Goal: Task Accomplishment & Management: Use online tool/utility

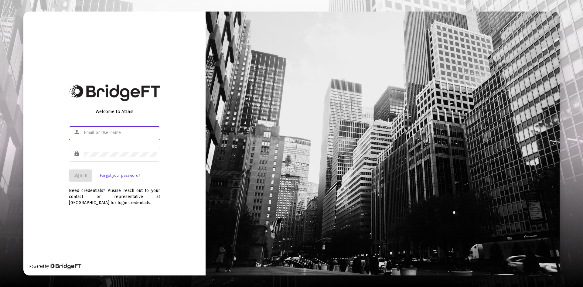
click at [83, 133] on div "person" at bounding box center [78, 132] width 12 height 10
type input "[PERSON_NAME][EMAIL_ADDRESS][DOMAIN_NAME]"
click at [79, 173] on span "Sign In" at bounding box center [80, 175] width 13 height 5
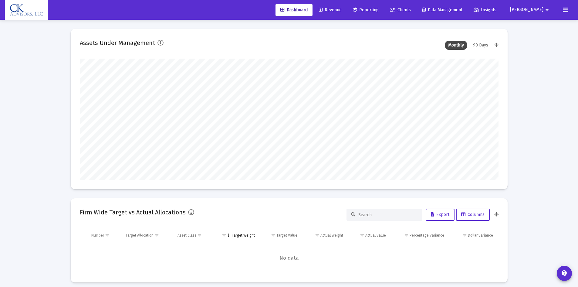
type input "[DATE]"
click at [342, 9] on span "Revenue" at bounding box center [330, 9] width 23 height 5
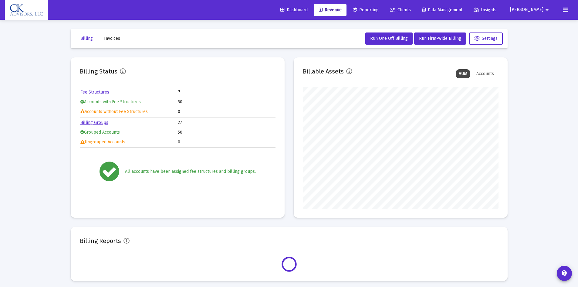
scroll to position [121, 196]
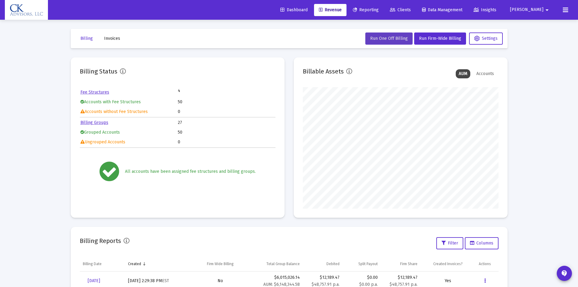
click at [384, 33] on button "Run One Off Billing" at bounding box center [388, 38] width 47 height 12
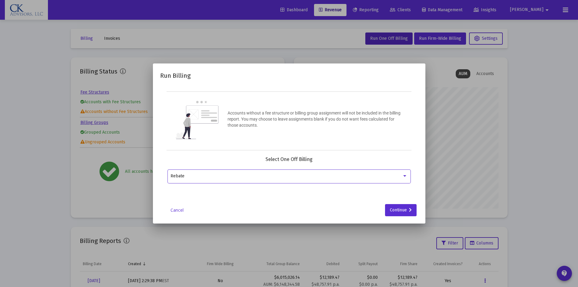
click at [407, 177] on div at bounding box center [404, 176] width 5 height 5
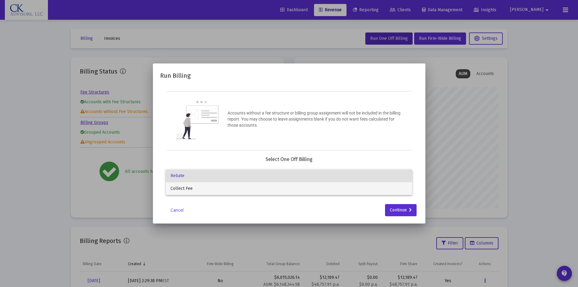
click at [201, 188] on span "Collect Fee" at bounding box center [289, 188] width 237 height 13
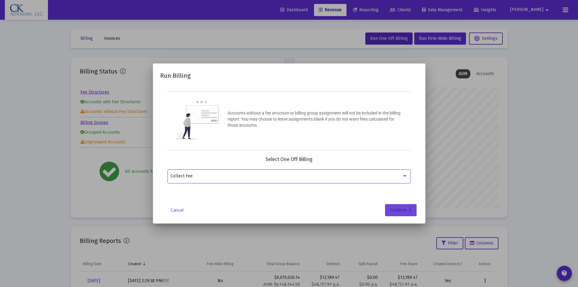
click at [399, 212] on div "Continue" at bounding box center [401, 210] width 22 height 12
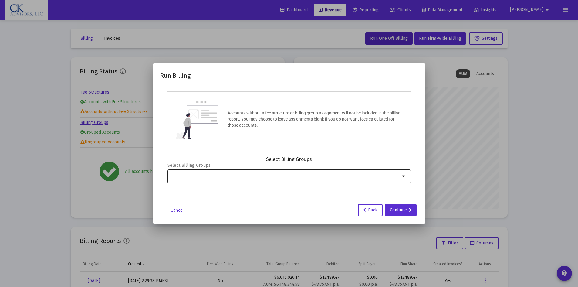
click at [405, 175] on mat-icon "arrow_drop_down" at bounding box center [403, 175] width 7 height 7
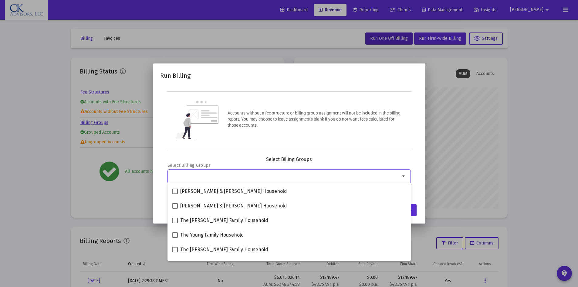
scroll to position [46, 0]
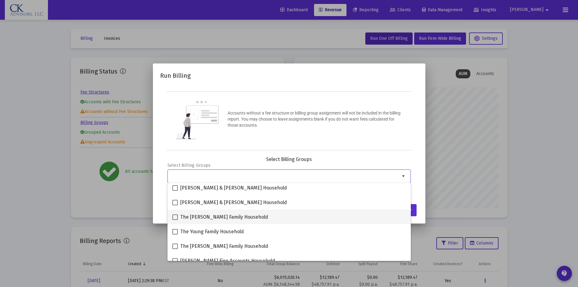
click at [175, 219] on span at bounding box center [174, 216] width 5 height 5
click at [175, 220] on input "The [PERSON_NAME] Family Household" at bounding box center [175, 220] width 0 height 0
checkbox input "true"
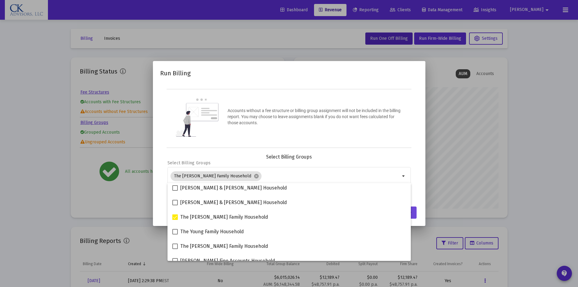
click at [415, 215] on button "Continue" at bounding box center [401, 212] width 32 height 12
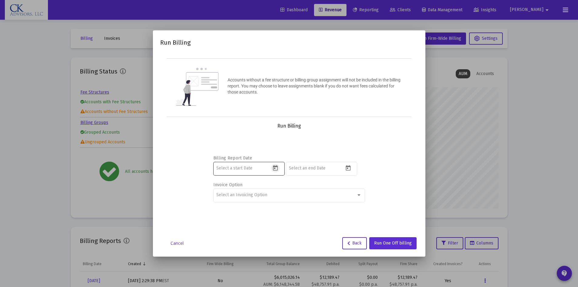
click at [276, 167] on icon "Open calendar" at bounding box center [275, 168] width 6 height 6
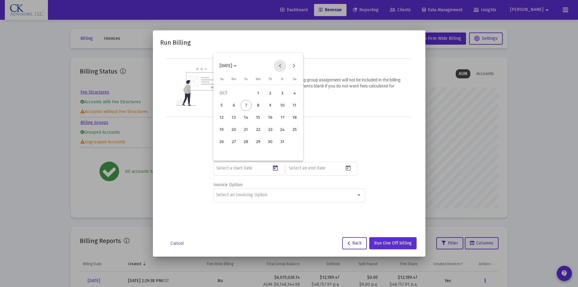
click at [280, 67] on button "Previous month" at bounding box center [280, 66] width 12 height 12
click at [282, 66] on button "Previous month" at bounding box center [280, 66] width 12 height 12
click at [249, 105] on div "1" at bounding box center [246, 105] width 11 height 11
type input "[DATE]"
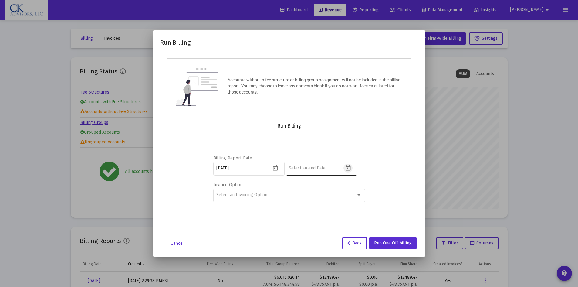
click at [351, 168] on icon "Open calendar" at bounding box center [348, 168] width 6 height 6
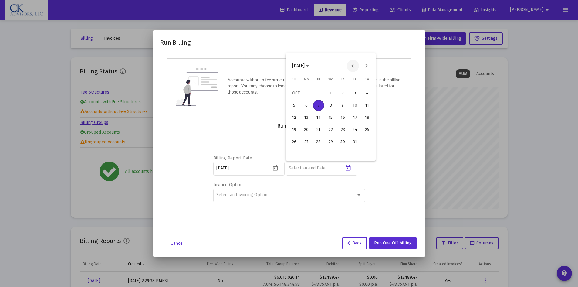
click at [354, 67] on button "Previous month" at bounding box center [353, 66] width 12 height 12
click at [319, 155] on div "30" at bounding box center [318, 153] width 11 height 11
type input "[DATE]"
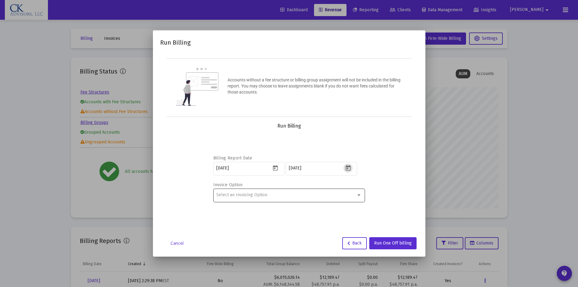
click at [360, 195] on div at bounding box center [358, 195] width 3 height 2
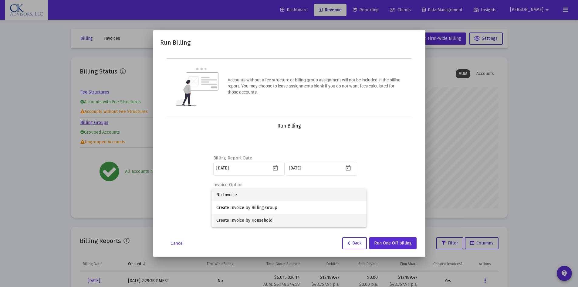
click at [271, 218] on span "Create Invoice by Household" at bounding box center [288, 220] width 145 height 13
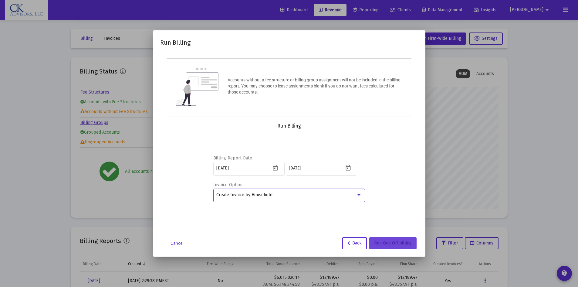
click at [396, 240] on span "Run One Off billing" at bounding box center [393, 242] width 38 height 5
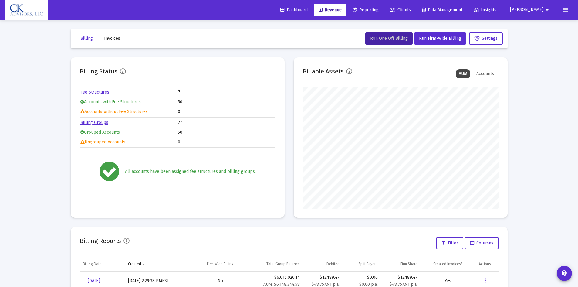
click at [112, 37] on span "Invoices" at bounding box center [112, 38] width 16 height 5
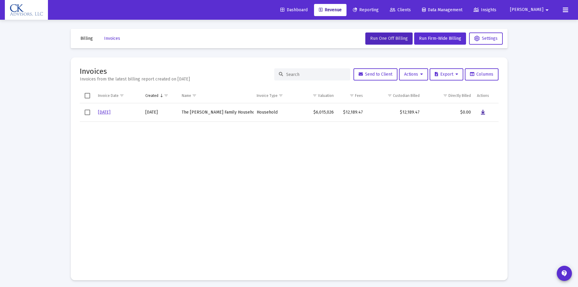
click at [481, 113] on icon "Data grid" at bounding box center [483, 112] width 4 height 7
click at [387, 39] on span "Run One Off Billing" at bounding box center [389, 38] width 38 height 5
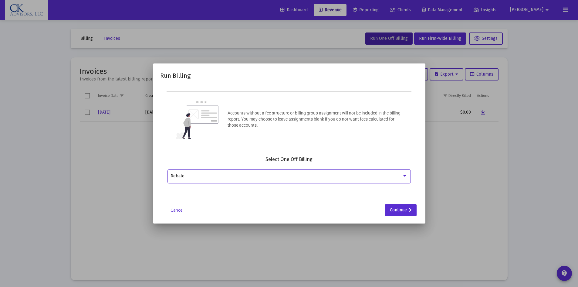
click at [406, 175] on div at bounding box center [404, 176] width 3 height 2
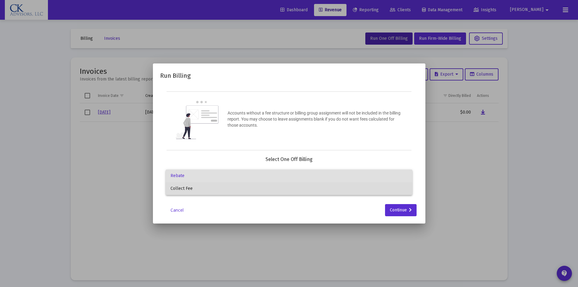
click at [243, 186] on span "Collect Fee" at bounding box center [289, 188] width 237 height 13
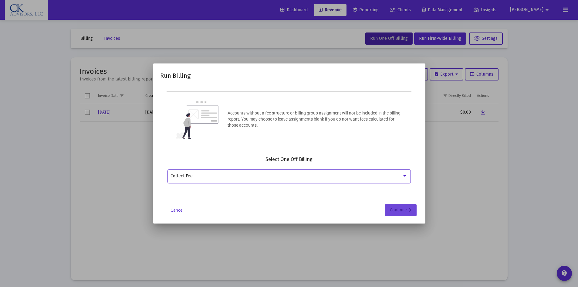
click at [396, 208] on div "Continue" at bounding box center [401, 210] width 22 height 12
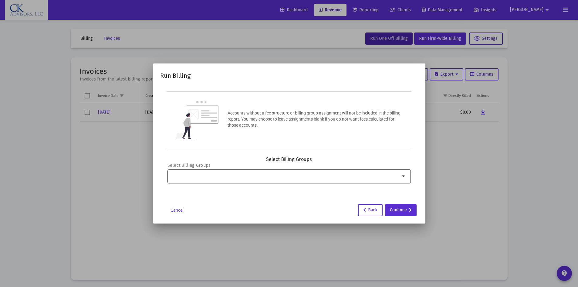
click at [402, 174] on mat-icon "arrow_drop_down" at bounding box center [403, 175] width 7 height 7
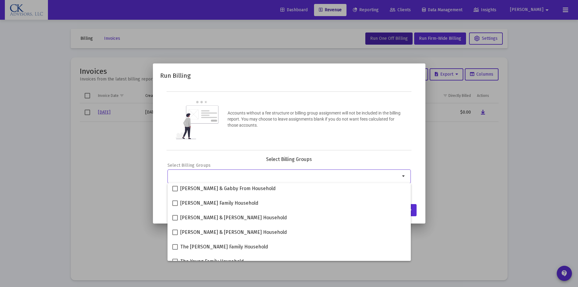
scroll to position [35, 0]
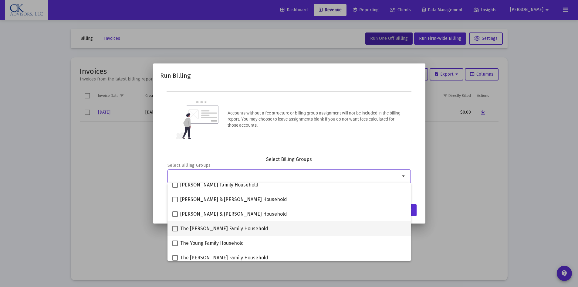
click at [174, 228] on span at bounding box center [174, 228] width 5 height 5
click at [175, 231] on input "The [PERSON_NAME] Family Household" at bounding box center [175, 231] width 0 height 0
checkbox input "true"
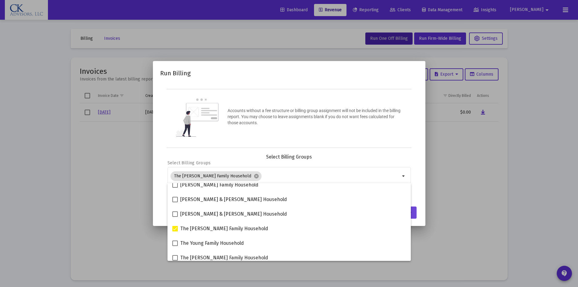
click at [415, 215] on button "Continue" at bounding box center [401, 212] width 32 height 12
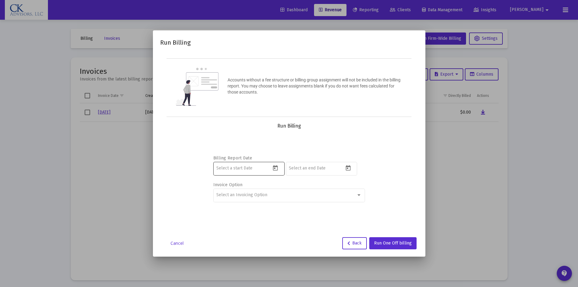
click at [278, 168] on icon "Open calendar" at bounding box center [275, 168] width 6 height 6
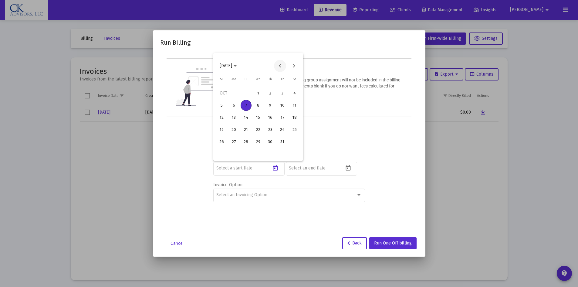
click at [281, 66] on button "Previous month" at bounding box center [280, 66] width 12 height 12
click at [242, 106] on div "1" at bounding box center [246, 105] width 11 height 11
type input "[DATE]"
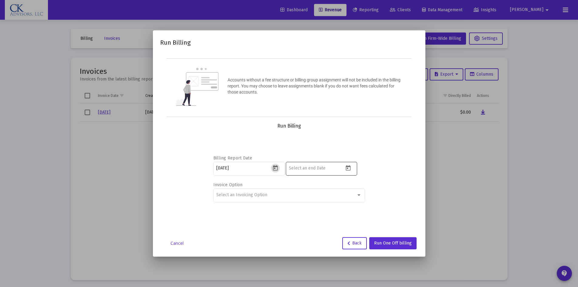
click at [350, 168] on icon "Open calendar" at bounding box center [348, 167] width 5 height 5
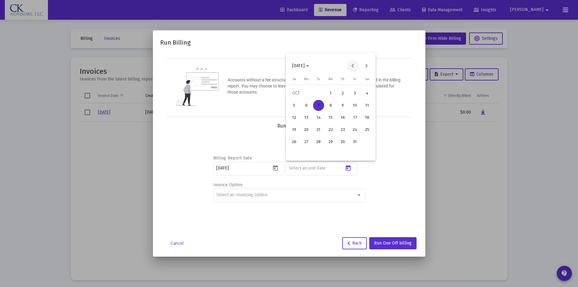
click at [354, 65] on button "Previous month" at bounding box center [353, 66] width 12 height 12
click at [318, 153] on div "30" at bounding box center [318, 153] width 11 height 11
type input "[DATE]"
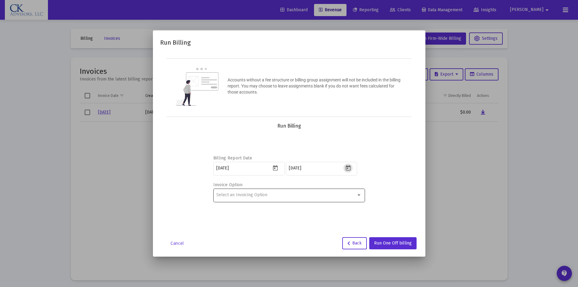
click at [359, 193] on div at bounding box center [358, 194] width 5 height 5
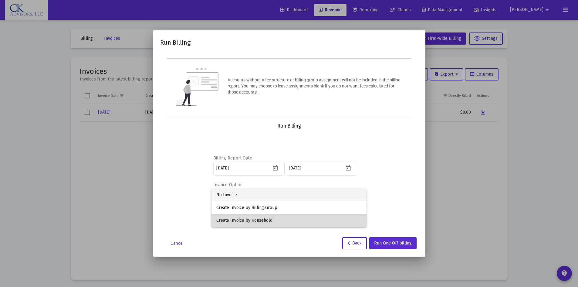
click at [270, 219] on span "Create Invoice by Household" at bounding box center [288, 220] width 145 height 13
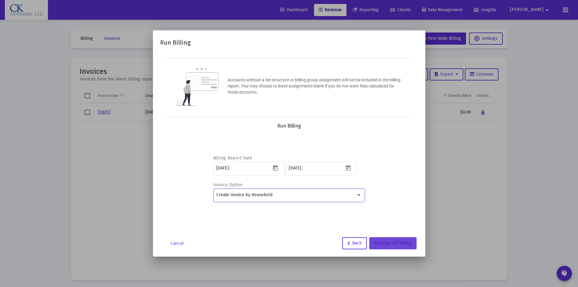
click at [389, 242] on span "Run One Off billing" at bounding box center [393, 242] width 38 height 5
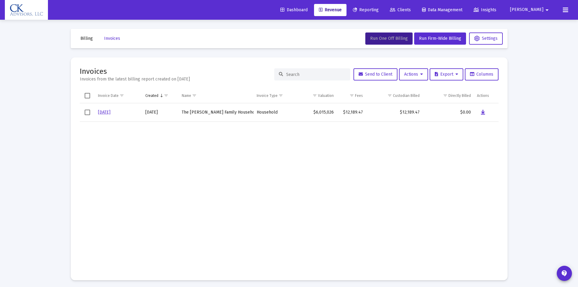
click at [379, 8] on span "Reporting" at bounding box center [366, 9] width 26 height 5
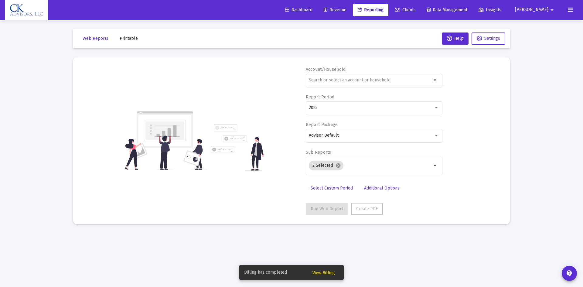
click at [346, 11] on span "Revenue" at bounding box center [335, 9] width 23 height 5
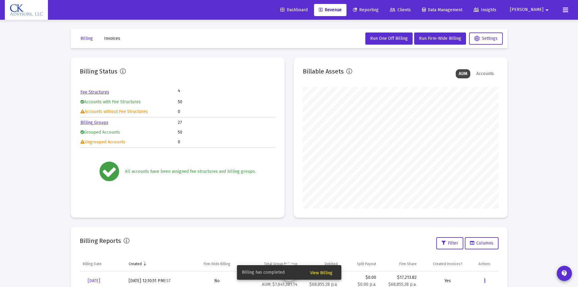
scroll to position [121, 196]
click at [119, 40] on span "Invoices" at bounding box center [112, 38] width 16 height 5
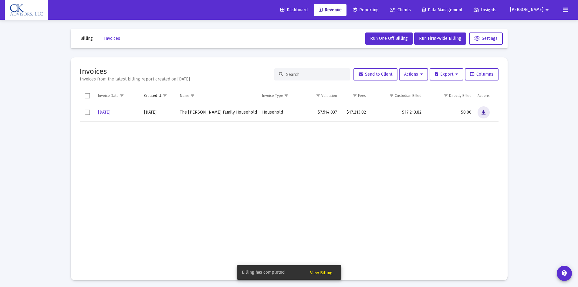
click at [484, 112] on icon "Data grid" at bounding box center [484, 112] width 4 height 7
